Goal: Navigation & Orientation: Find specific page/section

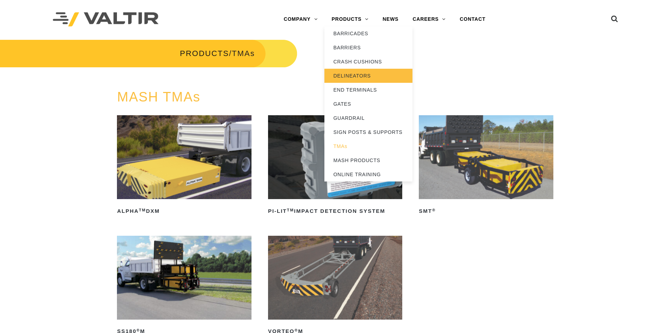
click at [364, 76] on link "DELINEATORS" at bounding box center [368, 76] width 88 height 14
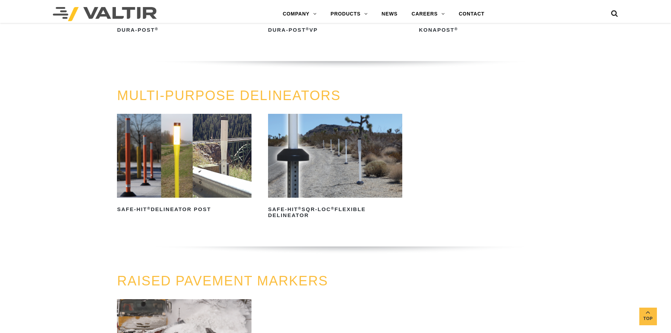
scroll to position [176, 0]
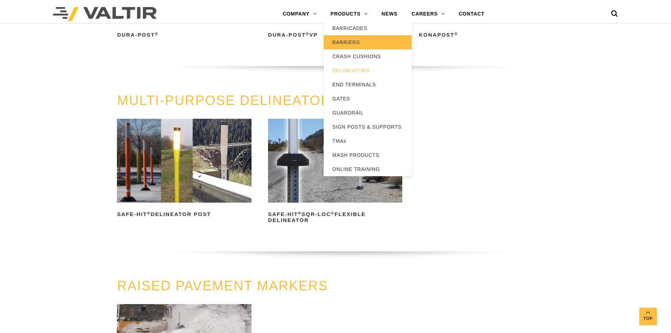
click at [362, 43] on link "BARRIERS" at bounding box center [367, 42] width 88 height 14
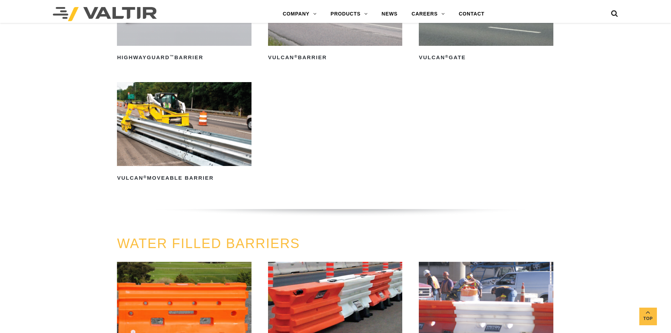
scroll to position [739, 0]
